Goal: Find specific page/section: Find specific page/section

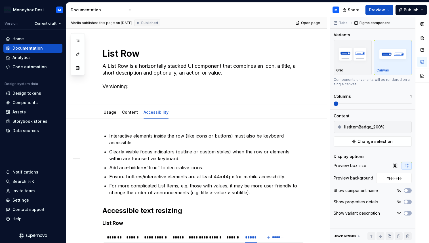
scroll to position [143, 0]
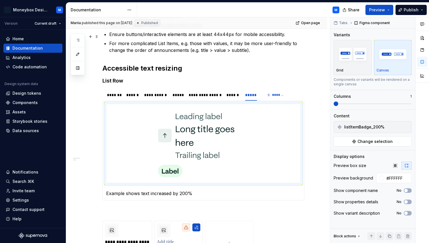
type textarea "*"
